Goal: Communication & Community: Answer question/provide support

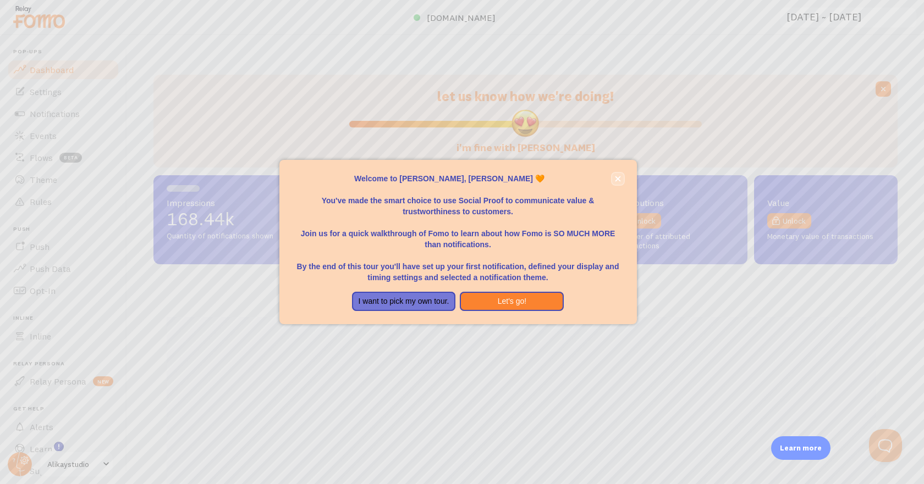
click at [616, 177] on icon "close," at bounding box center [618, 179] width 6 height 6
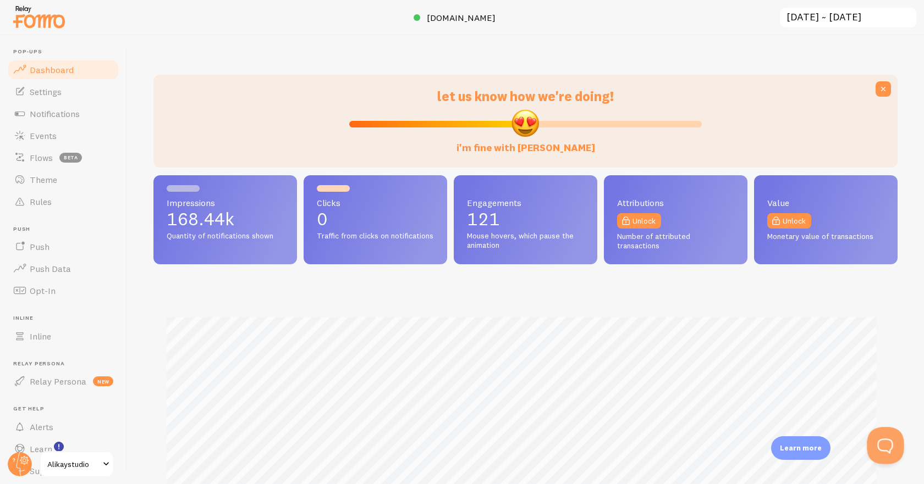
click at [874, 438] on button "Open Beacon popover" at bounding box center [883, 443] width 33 height 33
click at [882, 440] on button "Open Beacon popover" at bounding box center [883, 443] width 33 height 33
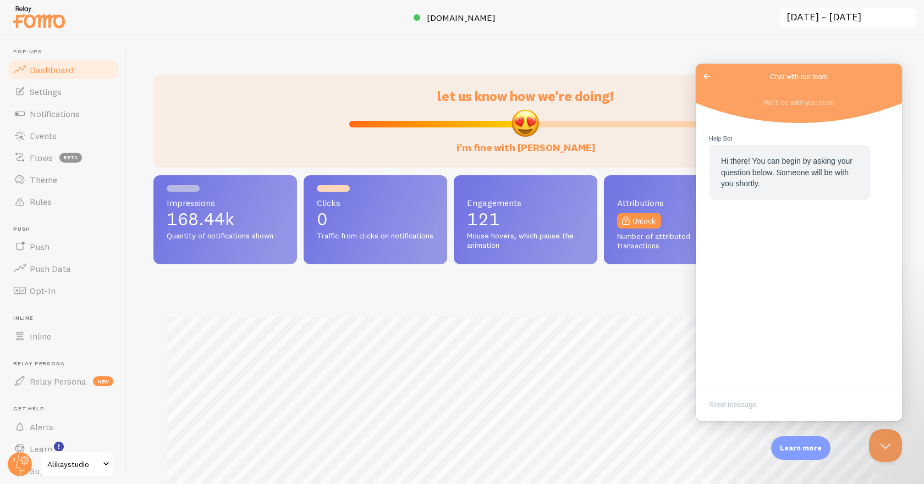
click at [703, 75] on span "Go back" at bounding box center [706, 76] width 13 height 13
click at [707, 75] on span "Go back" at bounding box center [706, 76] width 13 height 13
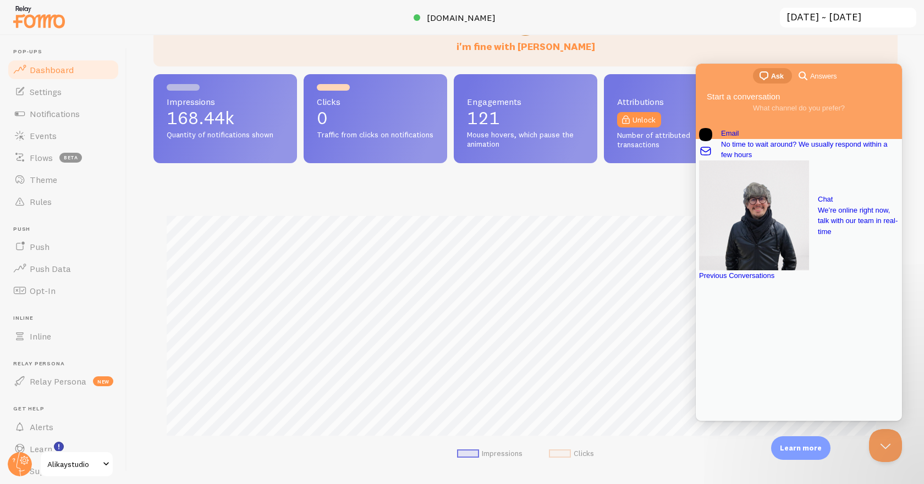
scroll to position [110, 0]
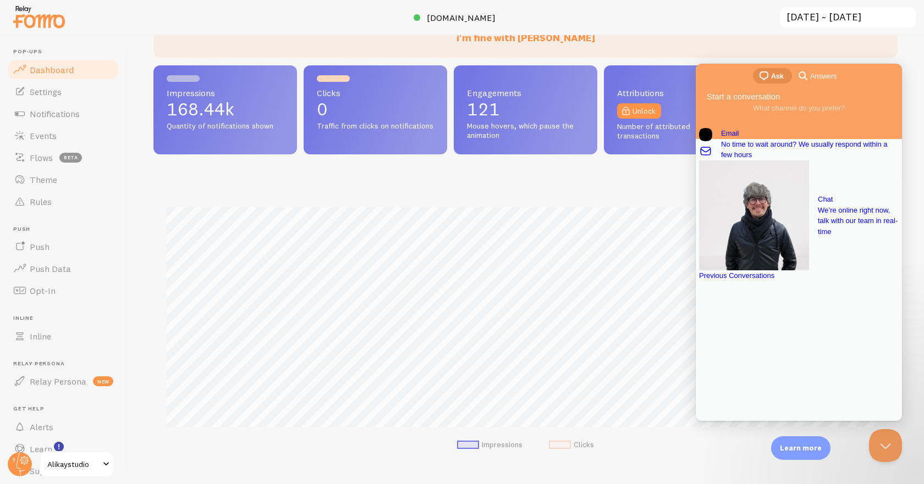
click at [785, 282] on div "Previous Conversations" at bounding box center [799, 276] width 200 height 11
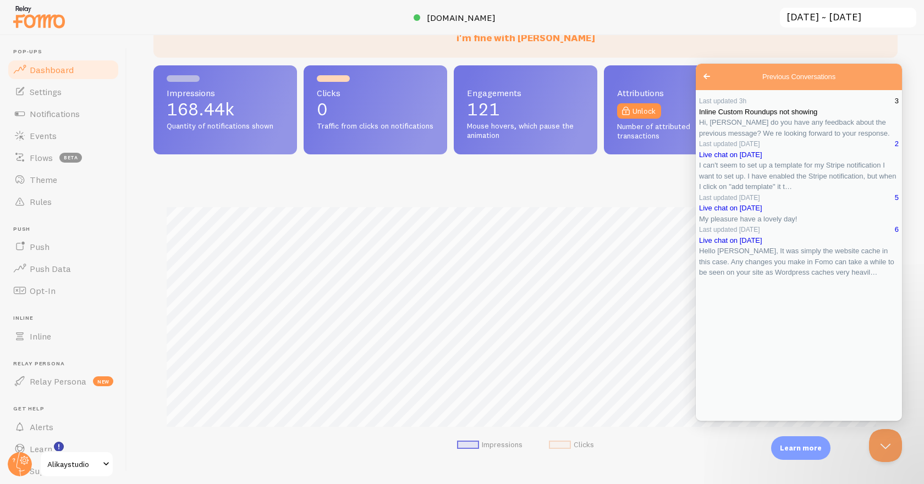
click at [788, 137] on span "Hi, [PERSON_NAME] do you have any feedback about the previous message? We re lo…" at bounding box center [794, 127] width 191 height 19
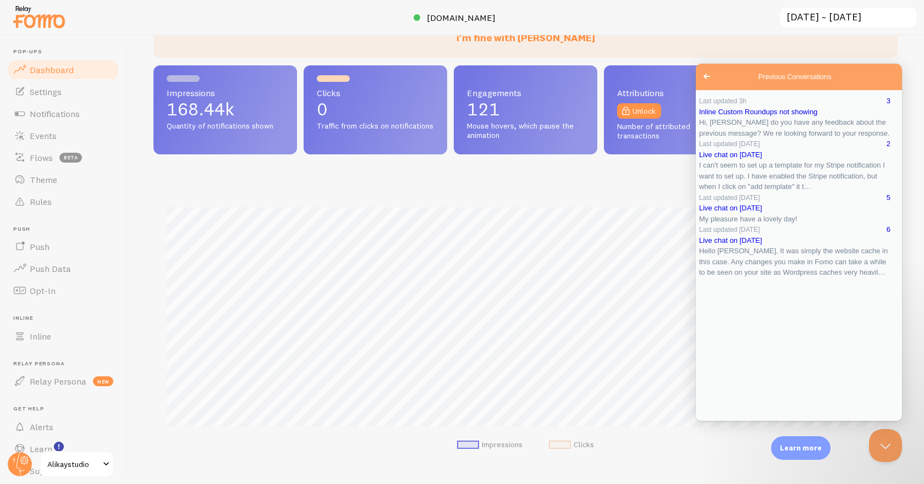
type textarea "Thanks for your help! It seems to be working well now."
click at [715, 421] on button "Close" at bounding box center [706, 428] width 20 height 14
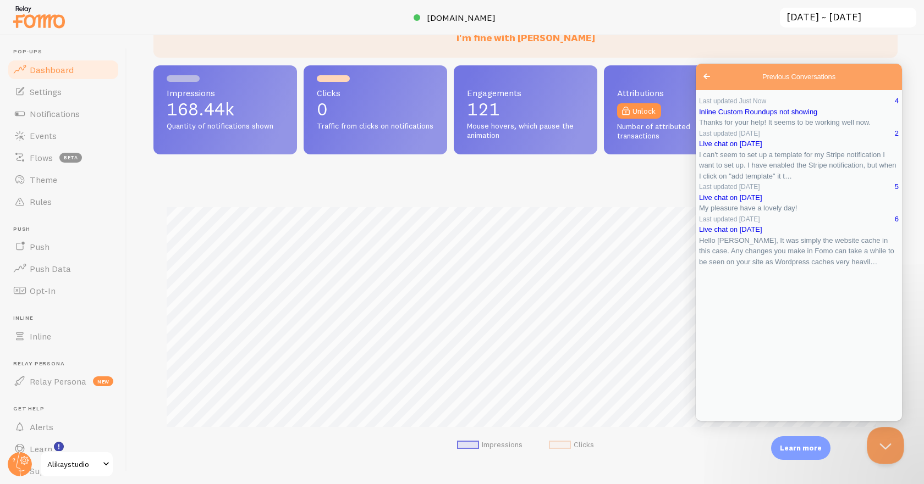
click at [884, 438] on button "Close Beacon popover" at bounding box center [883, 443] width 33 height 33
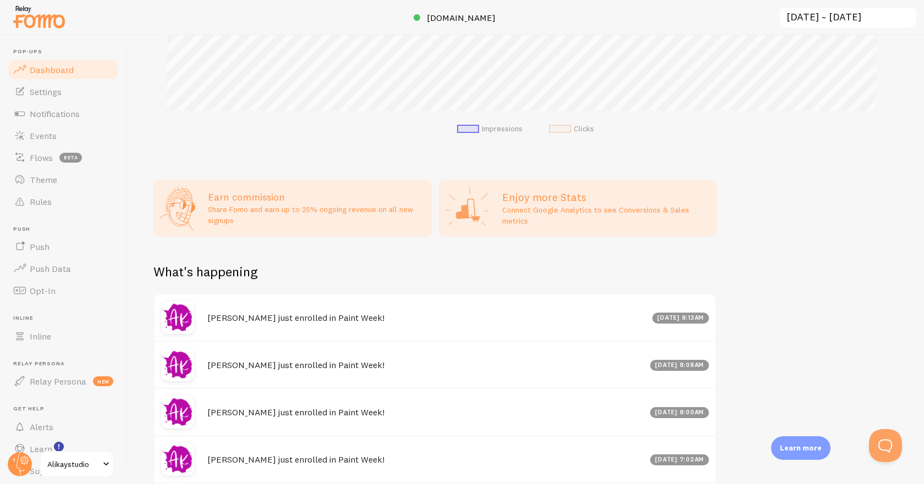
scroll to position [495, 0]
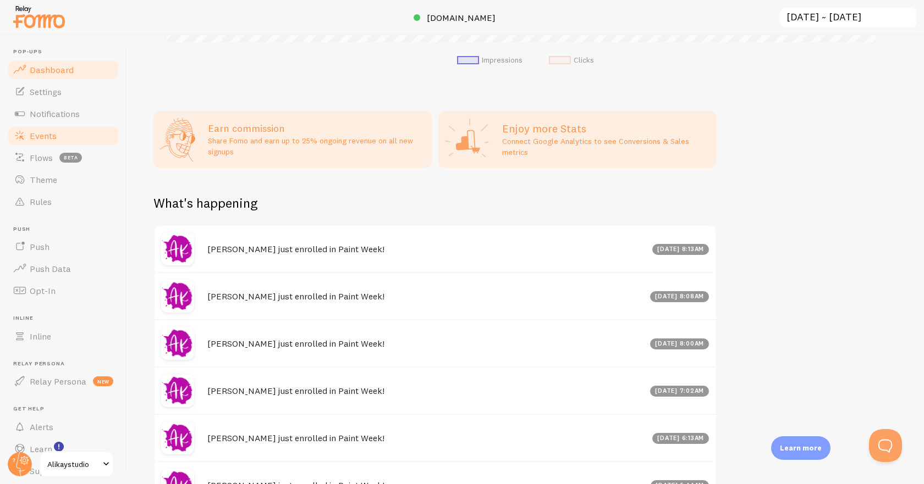
click at [48, 129] on link "Events" at bounding box center [63, 136] width 113 height 22
